Goal: Task Accomplishment & Management: Use online tool/utility

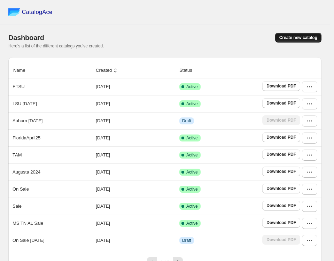
click at [303, 40] on button "Create new catalog" at bounding box center [298, 38] width 46 height 10
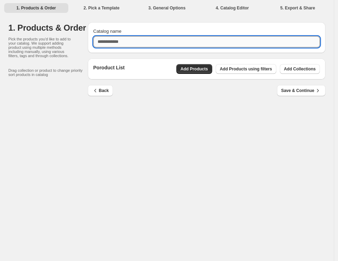
click at [123, 41] on input "Catalog name" at bounding box center [206, 41] width 227 height 11
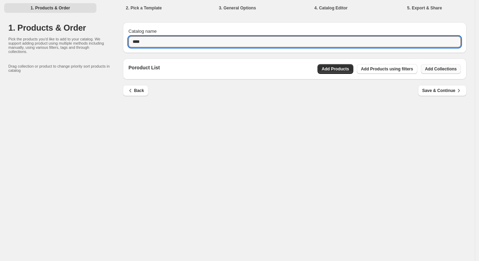
type input "****"
click at [337, 72] on button "Add Collections" at bounding box center [441, 69] width 40 height 10
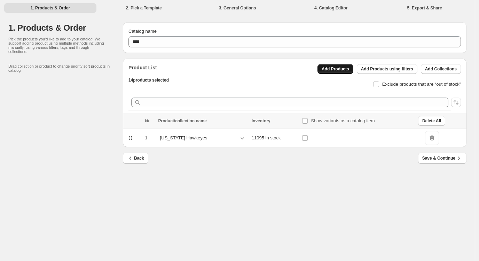
click at [337, 71] on span "Add Products" at bounding box center [336, 69] width 28 height 6
click at [337, 68] on span "Add Products using filters" at bounding box center [387, 69] width 52 height 6
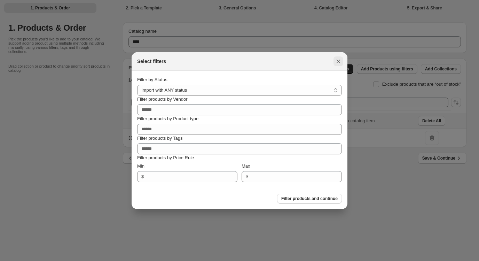
click at [335, 62] on icon ":r1c:" at bounding box center [338, 61] width 7 height 7
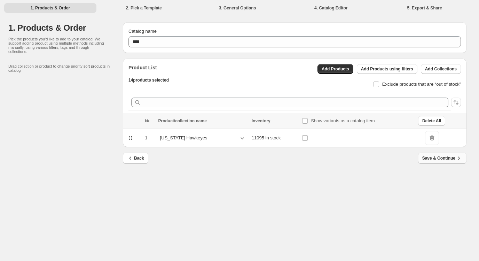
click at [337, 161] on span "Save & Continue" at bounding box center [442, 158] width 40 height 7
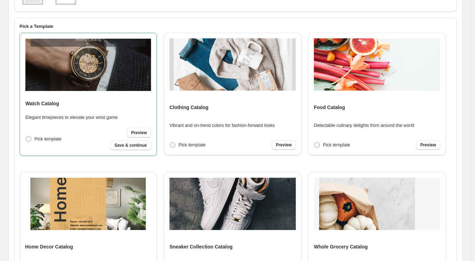
scroll to position [157, 0]
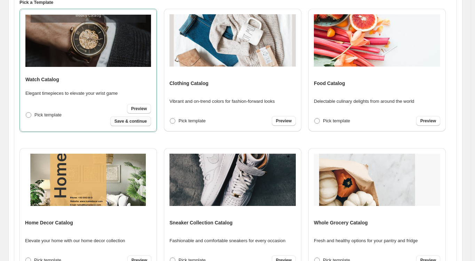
click at [140, 120] on span "Save & continue" at bounding box center [131, 121] width 32 height 6
select select "**********"
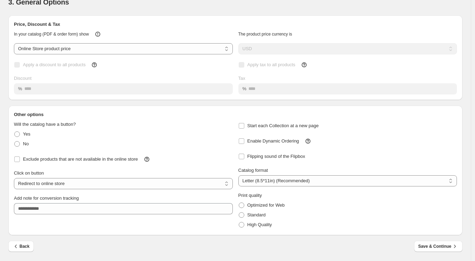
scroll to position [0, 0]
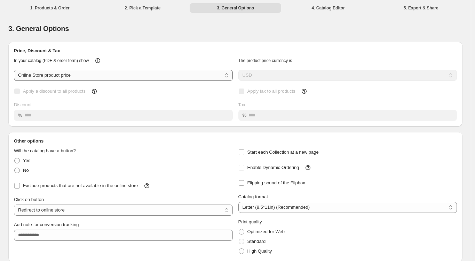
select select "****"
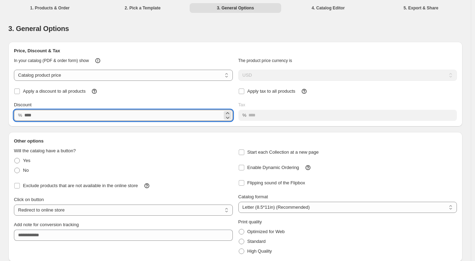
click at [35, 121] on input "Discount" at bounding box center [123, 115] width 198 height 11
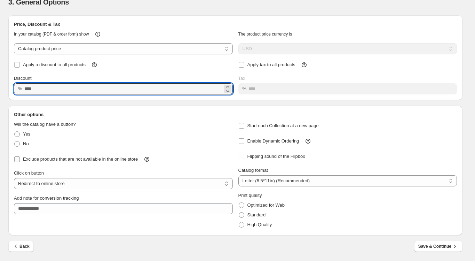
scroll to position [39, 0]
type input "**"
click at [19, 142] on span at bounding box center [17, 144] width 6 height 6
select select "**********"
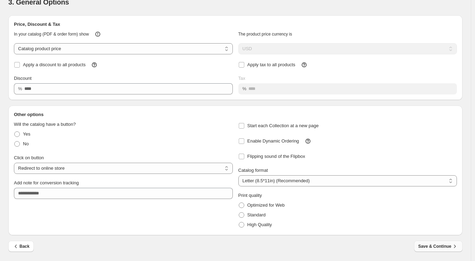
click at [337, 244] on span "Save & Continue" at bounding box center [439, 246] width 40 height 7
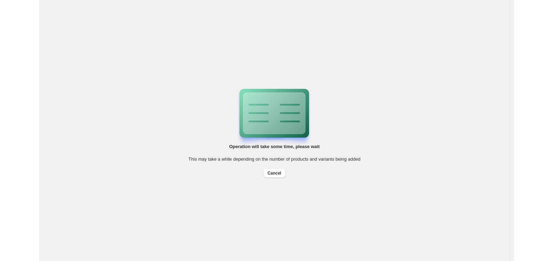
scroll to position [0, 0]
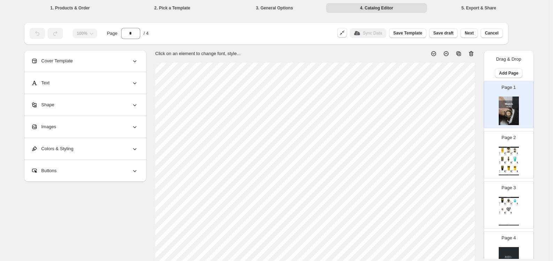
click at [337, 96] on div "Page 1" at bounding box center [506, 101] width 44 height 47
click at [337, 54] on icon at bounding box center [471, 53] width 7 height 7
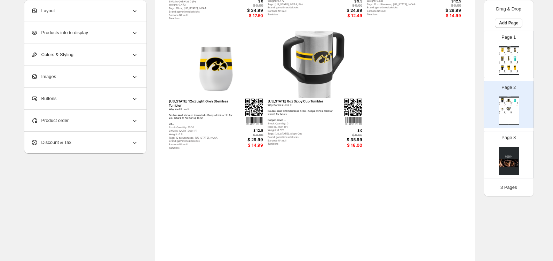
click at [337, 155] on img at bounding box center [509, 161] width 20 height 29
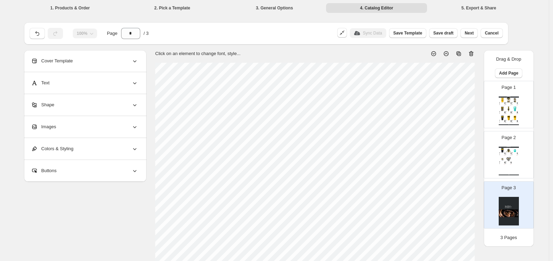
click at [337, 55] on icon at bounding box center [471, 53] width 7 height 7
type input "*"
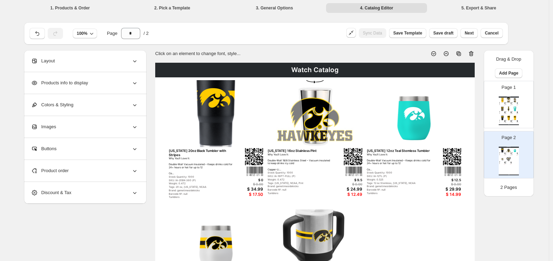
click at [232, 109] on img at bounding box center [216, 113] width 95 height 67
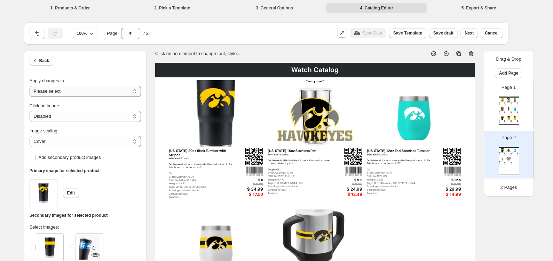
select select "**********"
select select "*******"
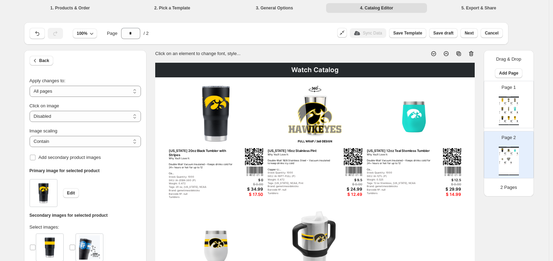
click at [337, 111] on div "[US_STATE] 30oz Teal Tumbler Why You’ll Love It: Double-Wall Vacuum Insulated –…" at bounding box center [515, 112] width 6 height 3
type input "*"
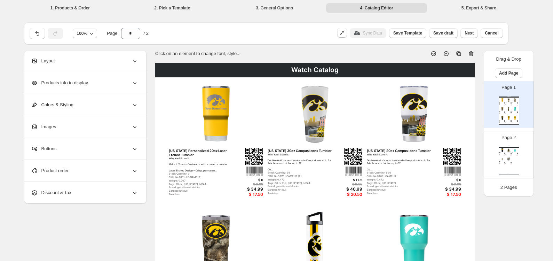
click at [323, 72] on div "Watch Catalog" at bounding box center [315, 70] width 320 height 15
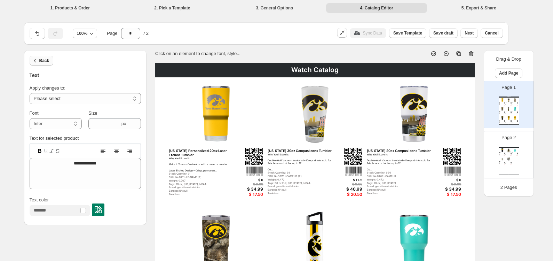
click at [46, 61] on span "Back" at bounding box center [44, 61] width 10 height 6
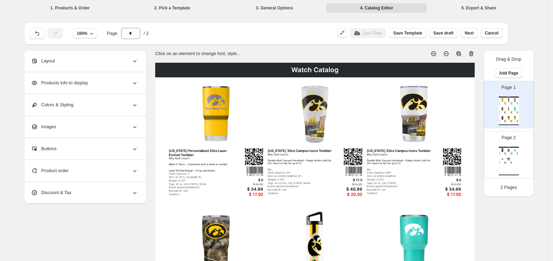
click at [138, 84] on icon at bounding box center [134, 82] width 7 height 7
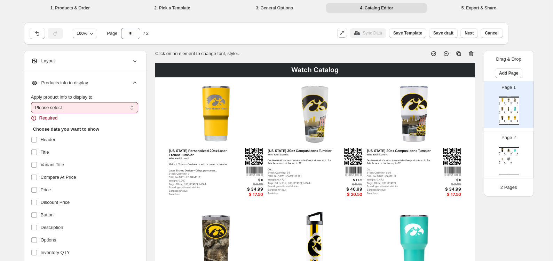
select select "*********"
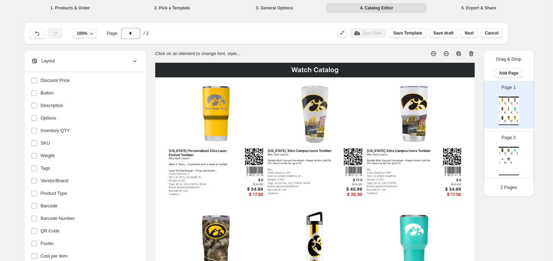
scroll to position [114, 0]
click at [156, 210] on section "Click on an element to change font, style... Watch Catalog [US_STATE] Personali…" at bounding box center [315, 263] width 337 height 426
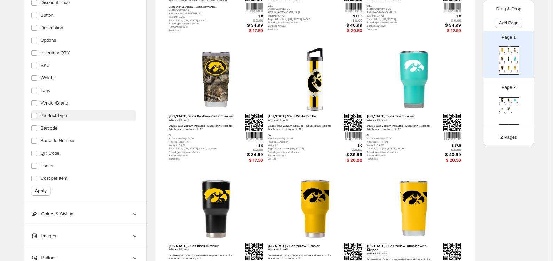
scroll to position [176, 0]
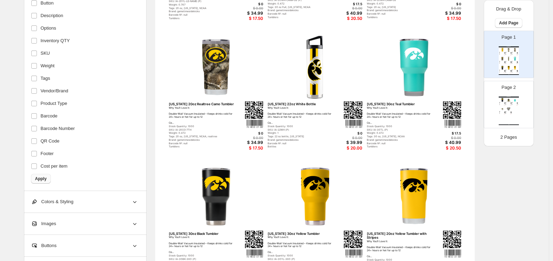
click at [51, 178] on button "Apply" at bounding box center [41, 179] width 20 height 10
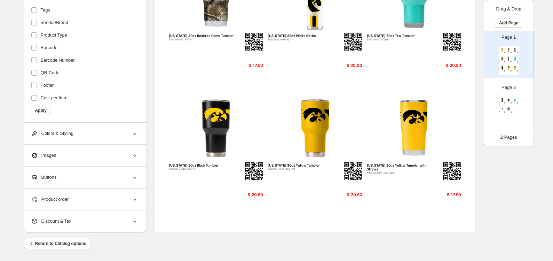
scroll to position [244, 0]
click at [337, 105] on div "[US_STATE] 20oz Black Tumbler with Stripes SKU: IA-20BK-360 (P) $ 17.50 [US_STA…" at bounding box center [509, 110] width 20 height 29
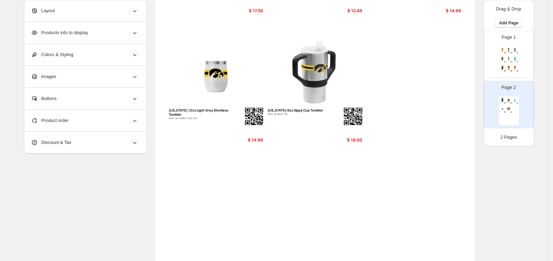
scroll to position [41, 0]
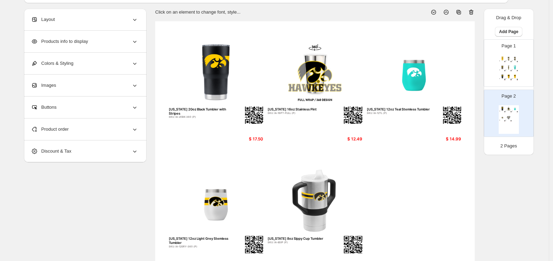
click at [337, 71] on div "[US_STATE] Personalized 20oz Laser Etched Tumbler SKU: IA-20YL-LE-NAME (P) $ 17…" at bounding box center [509, 69] width 20 height 29
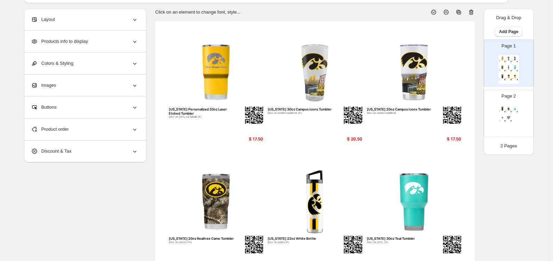
click at [337, 117] on img at bounding box center [509, 117] width 6 height 5
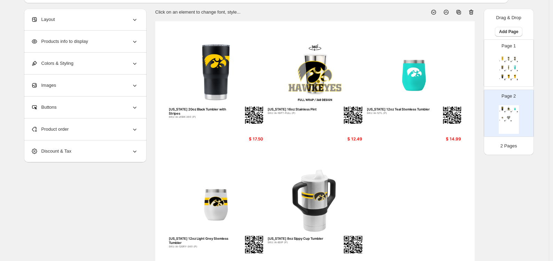
click at [337, 57] on img at bounding box center [515, 58] width 6 height 5
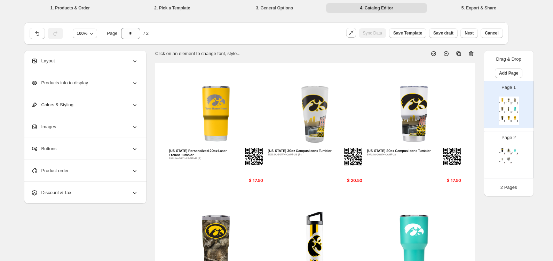
scroll to position [0, 0]
click at [134, 172] on icon at bounding box center [134, 170] width 7 height 7
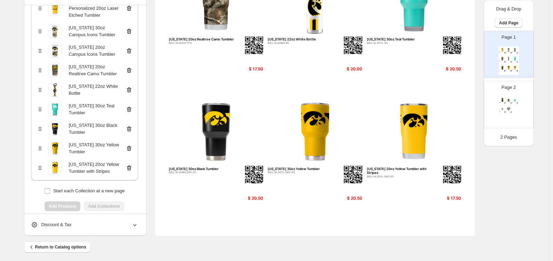
scroll to position [103, 0]
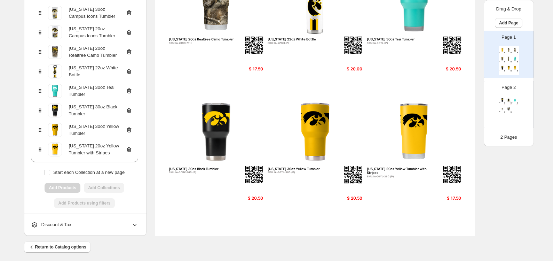
click at [69, 183] on div "Add Products Add Collections" at bounding box center [84, 188] width 107 height 10
click at [106, 183] on div "Add Products Add Collections" at bounding box center [84, 188] width 107 height 10
click at [116, 153] on div "[US_STATE] 20oz Yellow Tumbler with Stripes" at bounding box center [84, 151] width 107 height 22
click at [50, 169] on span at bounding box center [47, 172] width 6 height 6
click at [63, 183] on div "Add Products Add Collections" at bounding box center [84, 188] width 107 height 10
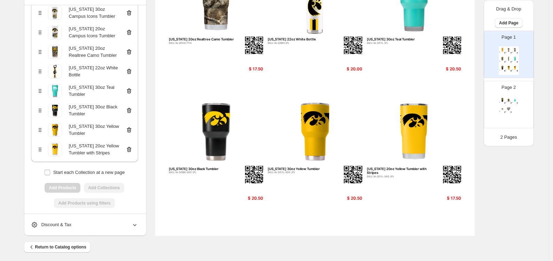
click at [104, 183] on div "Add Products Add Collections" at bounding box center [84, 188] width 107 height 10
click at [80, 199] on div "Add Products using filters" at bounding box center [84, 203] width 107 height 10
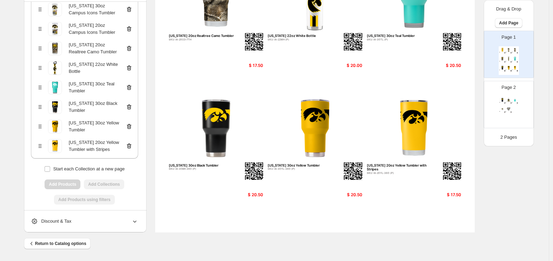
click at [73, 181] on div "Add Products Add Collections" at bounding box center [84, 184] width 107 height 10
click at [71, 220] on span "Discount & Tax" at bounding box center [51, 221] width 40 height 7
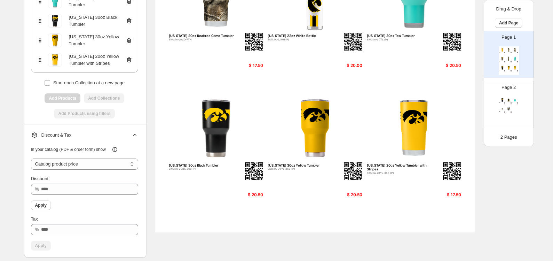
click at [137, 136] on icon at bounding box center [134, 135] width 7 height 7
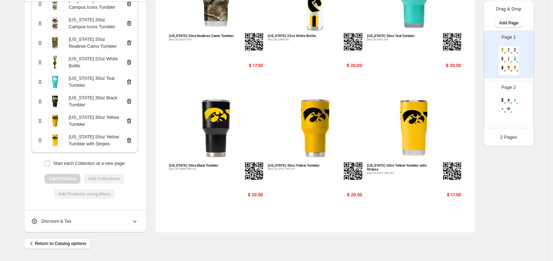
scroll to position [0, 0]
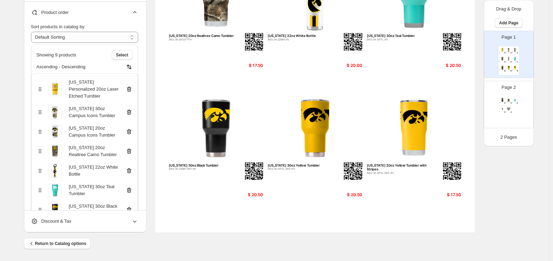
click at [135, 13] on icon at bounding box center [134, 12] width 7 height 7
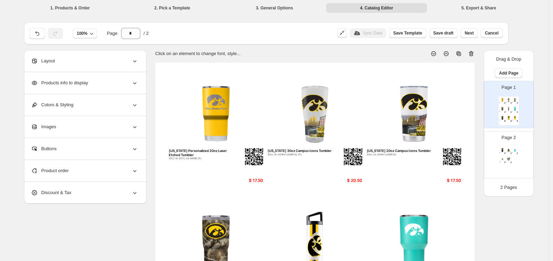
click at [337, 156] on div "Page 2 [US_STATE] 20oz Black Tumbler with Stripes SKU: IA-20BK-360 (P) $ 17.50 …" at bounding box center [506, 152] width 44 height 47
type input "*"
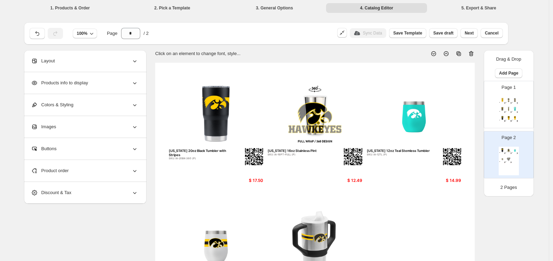
click at [124, 172] on div "Product order" at bounding box center [84, 171] width 107 height 22
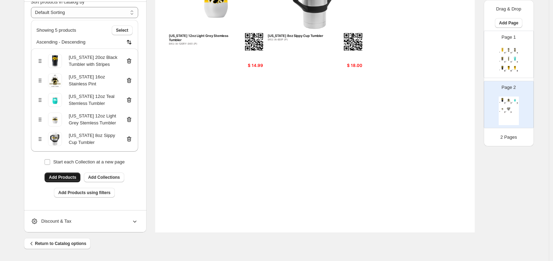
click at [75, 176] on span "Add Products" at bounding box center [63, 177] width 28 height 6
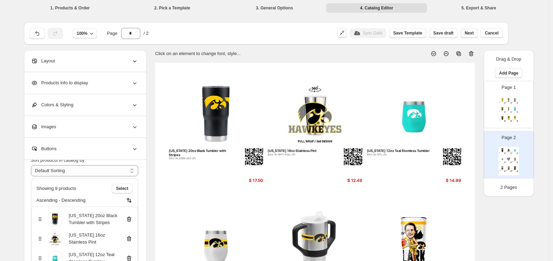
click at [337, 36] on button "Next" at bounding box center [469, 33] width 17 height 10
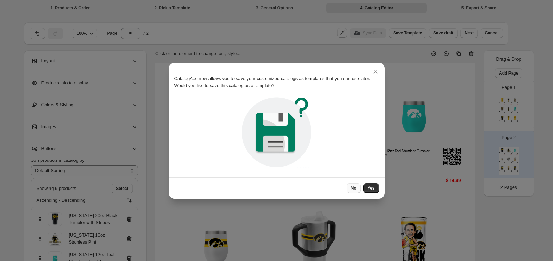
click at [337, 187] on button "No" at bounding box center [354, 188] width 14 height 10
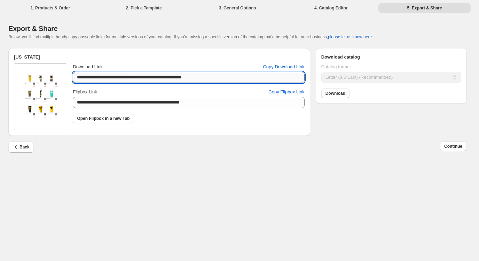
click at [255, 80] on input "**********" at bounding box center [189, 77] width 232 height 11
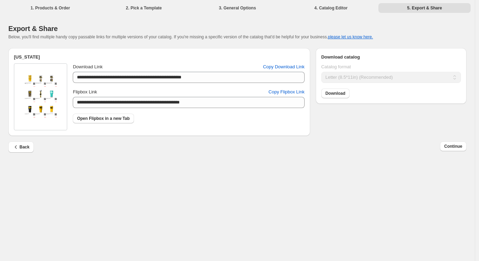
click at [337, 98] on div "Download" at bounding box center [390, 92] width 142 height 13
click at [337, 91] on span "Download" at bounding box center [336, 94] width 20 height 6
click at [337, 147] on span "Continue" at bounding box center [453, 146] width 18 height 6
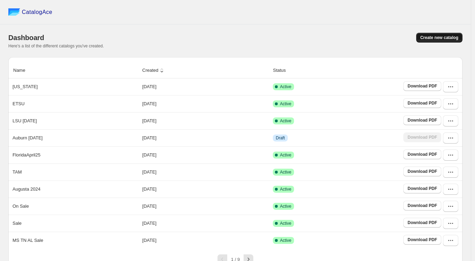
click at [337, 38] on span "Create new catalog" at bounding box center [440, 38] width 38 height 6
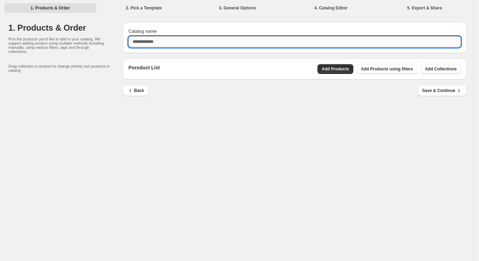
click at [151, 39] on input "Catalog name" at bounding box center [295, 41] width 333 height 11
type input "**********"
click at [337, 70] on span "Add Collections" at bounding box center [441, 69] width 32 height 6
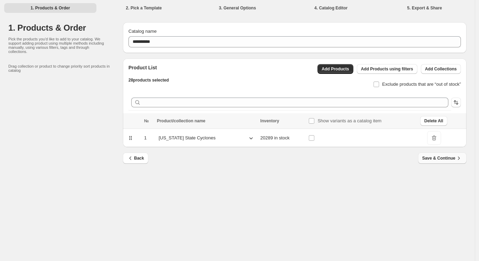
click at [337, 159] on span "Save & Continue" at bounding box center [442, 158] width 40 height 7
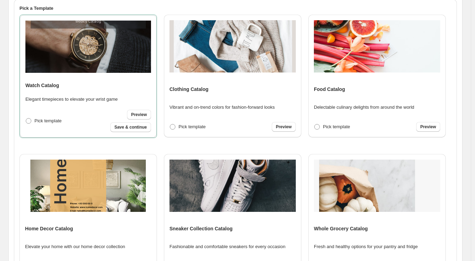
scroll to position [164, 0]
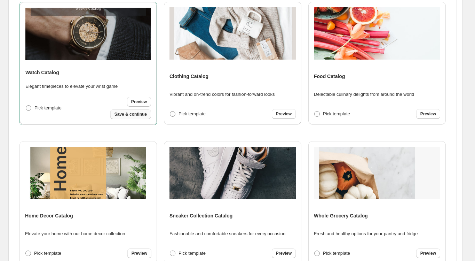
click at [130, 118] on button "Save & continue" at bounding box center [130, 114] width 41 height 10
select select "**********"
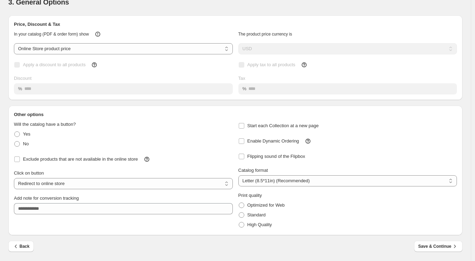
scroll to position [0, 0]
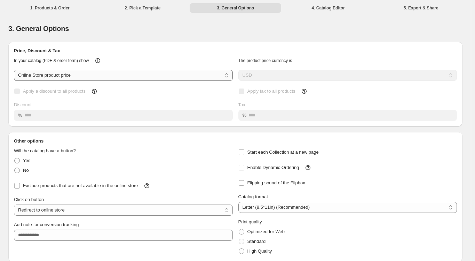
select select "****"
click at [43, 126] on div "**********" at bounding box center [235, 90] width 455 height 72
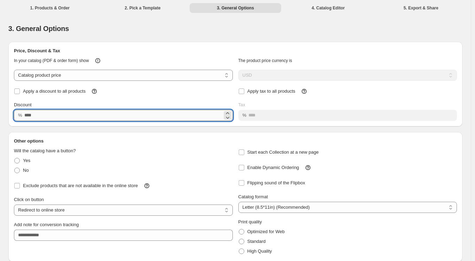
click at [43, 121] on input "Discount" at bounding box center [123, 115] width 198 height 11
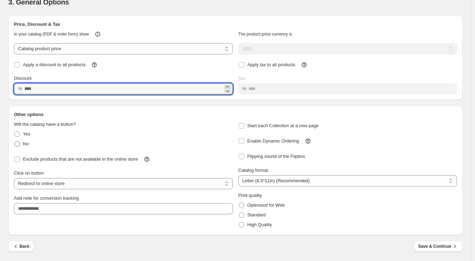
scroll to position [39, 0]
type input "**"
click at [22, 144] on label "No" at bounding box center [21, 144] width 15 height 10
select select "**********"
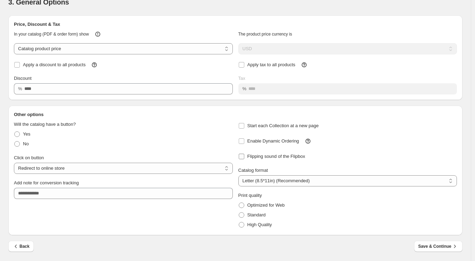
click at [242, 160] on label "Flipping sound of the Flipbox" at bounding box center [272, 157] width 67 height 10
click at [337, 244] on span "Save & Continue" at bounding box center [439, 246] width 40 height 7
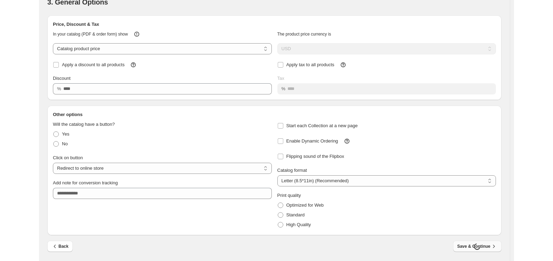
scroll to position [0, 0]
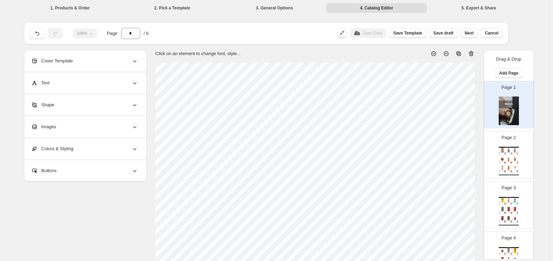
click at [337, 52] on icon at bounding box center [471, 53] width 5 height 5
type input "*"
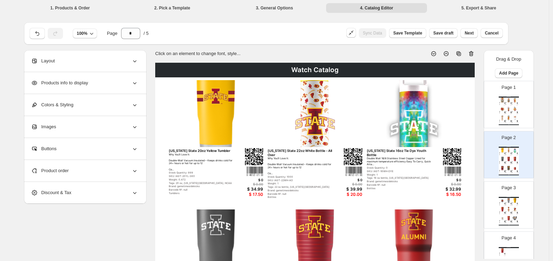
click at [215, 113] on img at bounding box center [216, 113] width 95 height 67
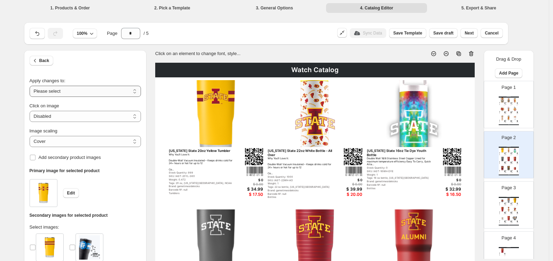
select select "**********"
select select "*******"
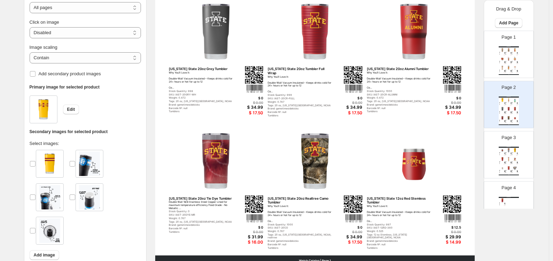
scroll to position [211, 0]
click at [337, 59] on img at bounding box center [515, 58] width 6 height 5
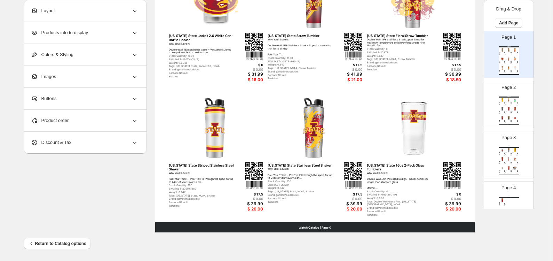
scroll to position [244, 0]
click at [337, 156] on div "Watch Catalog [US_STATE] State 12oz Stemless Stainless Steel Tumbler Why You’ll…" at bounding box center [509, 161] width 20 height 29
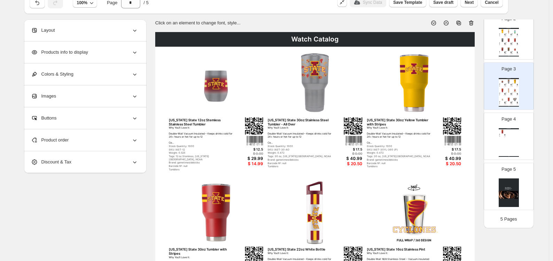
scroll to position [88, 0]
click at [337, 141] on div "Watch Catalog [US_STATE] State 20oz Basketball Tumbler Why You’ll Love It: Doub…" at bounding box center [509, 142] width 20 height 29
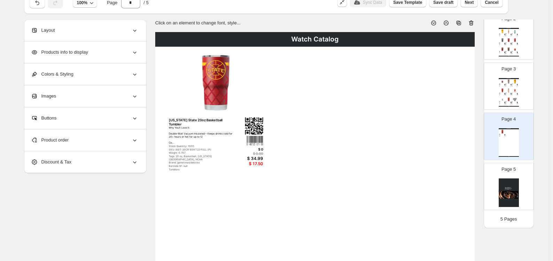
click at [337, 187] on img at bounding box center [509, 192] width 20 height 29
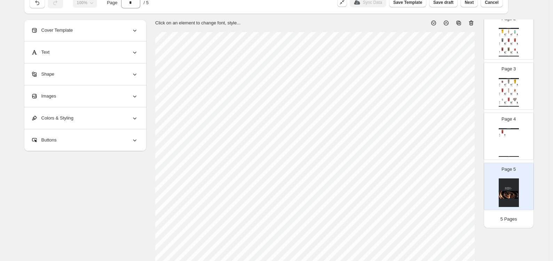
click at [337, 21] on icon at bounding box center [471, 23] width 7 height 7
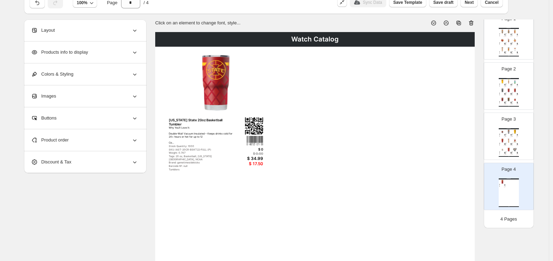
scroll to position [0, 0]
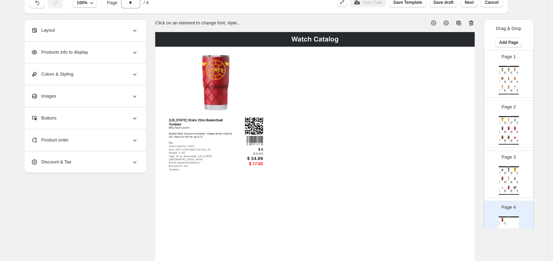
click at [337, 64] on div "Page 1 Watch Catalog [US_STATE] State 30oz Campus Icons Tumbler Why You’ll Love…" at bounding box center [506, 71] width 44 height 47
type input "*"
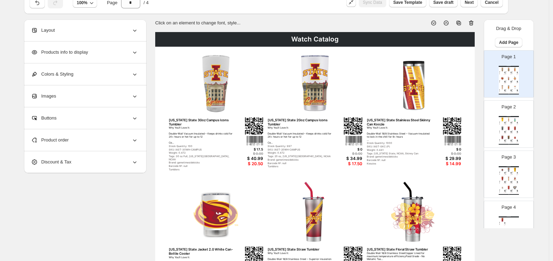
click at [132, 51] on div "Products info to display" at bounding box center [84, 52] width 107 height 22
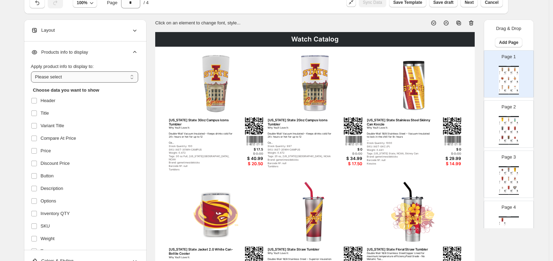
select select "*********"
click at [36, 235] on span at bounding box center [34, 238] width 6 height 6
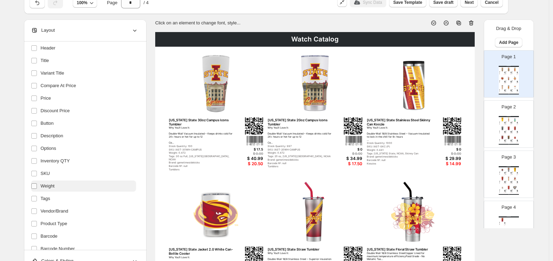
scroll to position [54, 0]
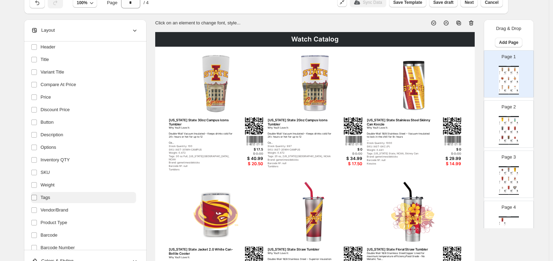
click at [39, 200] on label at bounding box center [35, 197] width 9 height 9
click at [37, 210] on span at bounding box center [34, 210] width 6 height 6
click at [37, 223] on span at bounding box center [34, 222] width 6 height 6
click at [39, 229] on ul "Header Title Variant Title Compare At Price Price Discount Price Button Descrip…" at bounding box center [83, 165] width 105 height 249
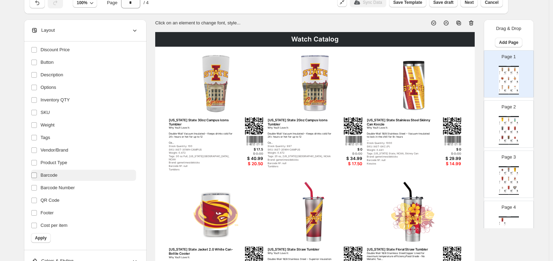
scroll to position [114, 0]
click at [40, 233] on button "Apply" at bounding box center [41, 238] width 20 height 10
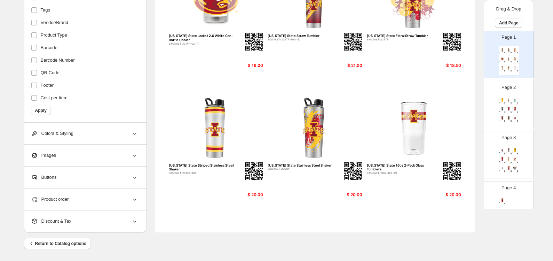
scroll to position [244, 0]
click at [337, 102] on div "[US_STATE] State 22oz White Bottle - All Over" at bounding box center [508, 102] width 4 height 0
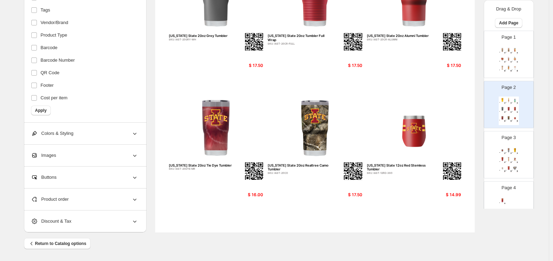
scroll to position [0, 0]
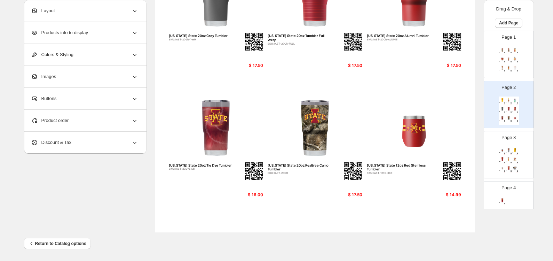
click at [337, 160] on img at bounding box center [509, 159] width 6 height 5
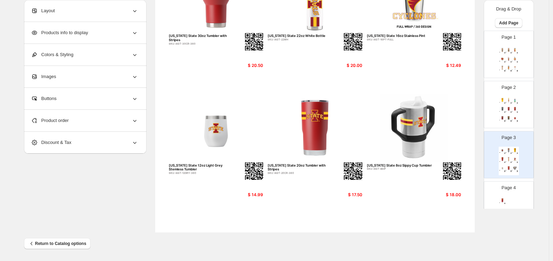
click at [337, 196] on div "Page 4 [US_STATE] State 20oz Basketball Tumbler SKU: IAST-20CR-BSKT22-FULL (P) …" at bounding box center [506, 202] width 44 height 47
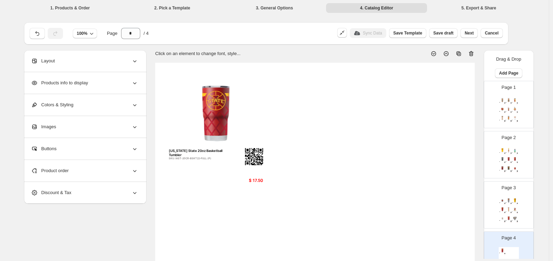
click at [337, 207] on div "[US_STATE] State 12oz Stemless Stainless Steel Tumbler SKU: IAST-12 $ 14.99 [US…" at bounding box center [509, 211] width 20 height 29
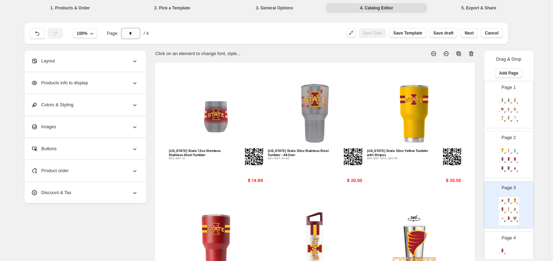
click at [337, 170] on img at bounding box center [515, 168] width 6 height 5
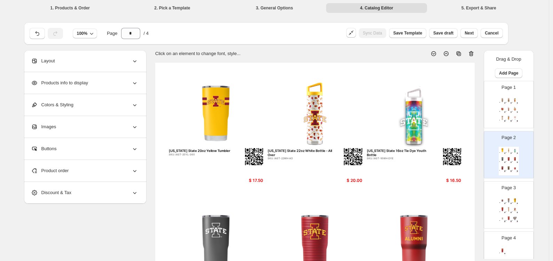
click at [337, 146] on div "Page 2 [US_STATE] State 20oz Yellow Tumbler SKU: IAST-20YL-360 $ 17.50 [US_STAT…" at bounding box center [506, 152] width 44 height 47
click at [337, 103] on div "[US_STATE] State 30oz Campus Icons Tumbler SKU: IAST-30WH-CAMPUS $ 20.50 [US_ST…" at bounding box center [509, 110] width 20 height 29
type input "*"
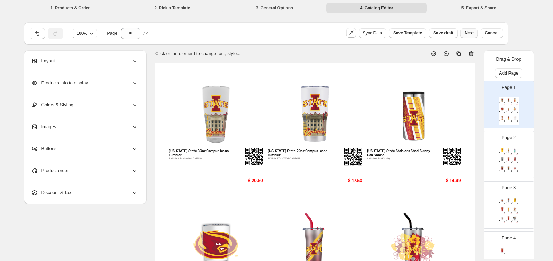
click at [337, 33] on span "Next" at bounding box center [469, 33] width 9 height 6
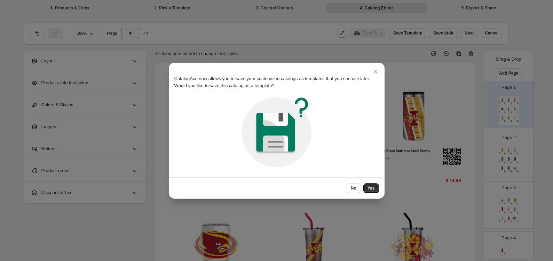
click at [337, 187] on div "No Yes" at bounding box center [363, 188] width 32 height 10
click at [337, 187] on span "No" at bounding box center [354, 188] width 6 height 6
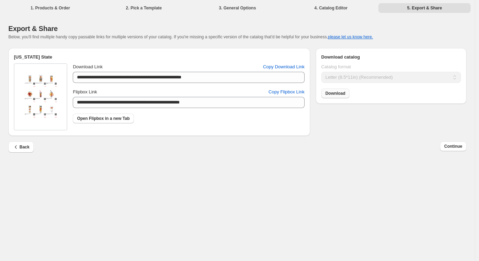
click at [337, 96] on span "Download" at bounding box center [336, 94] width 20 height 6
click at [337, 143] on button "Continue" at bounding box center [453, 146] width 26 height 10
